Goal: Communication & Community: Answer question/provide support

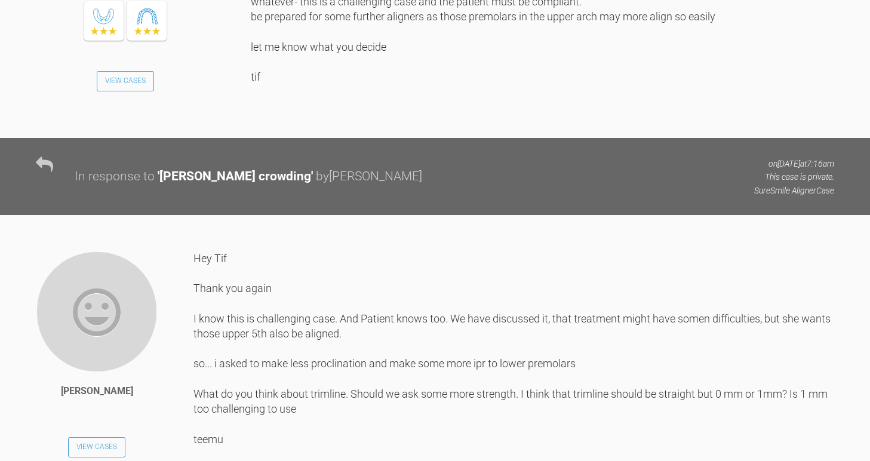
scroll to position [4667, 0]
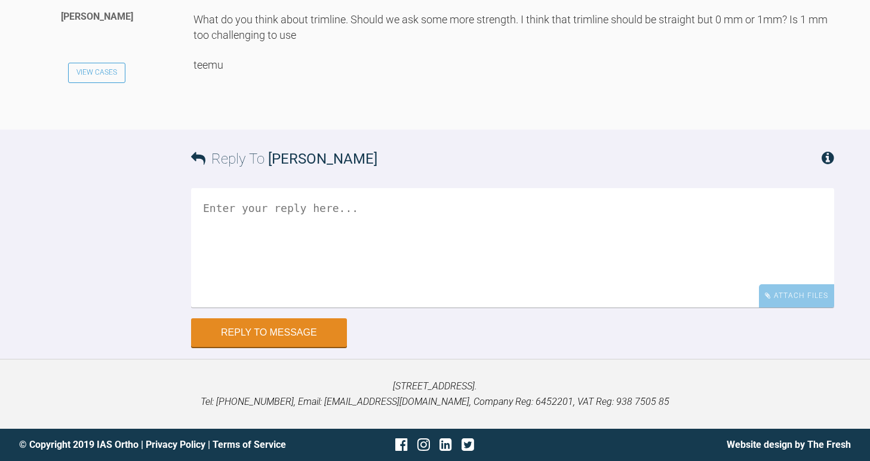
click at [227, 287] on textarea at bounding box center [512, 247] width 643 height 119
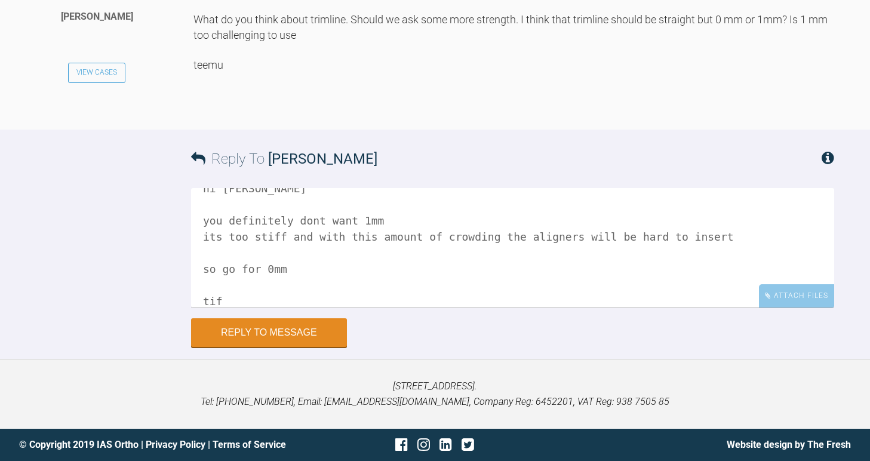
scroll to position [36, 0]
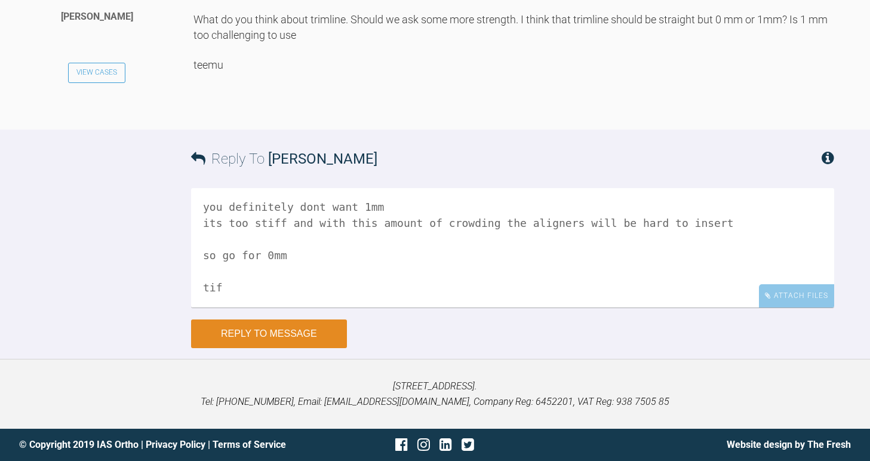
type textarea "hi teemu you definitely dont want 1mm its too stiff and with this amount of cro…"
click at [275, 335] on button "Reply to Message" at bounding box center [269, 333] width 156 height 29
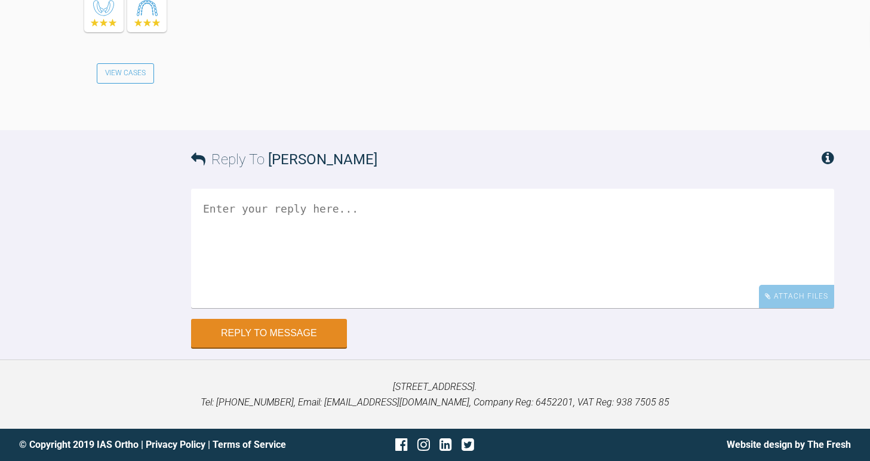
scroll to position [5000, 0]
